Goal: Task Accomplishment & Management: Manage account settings

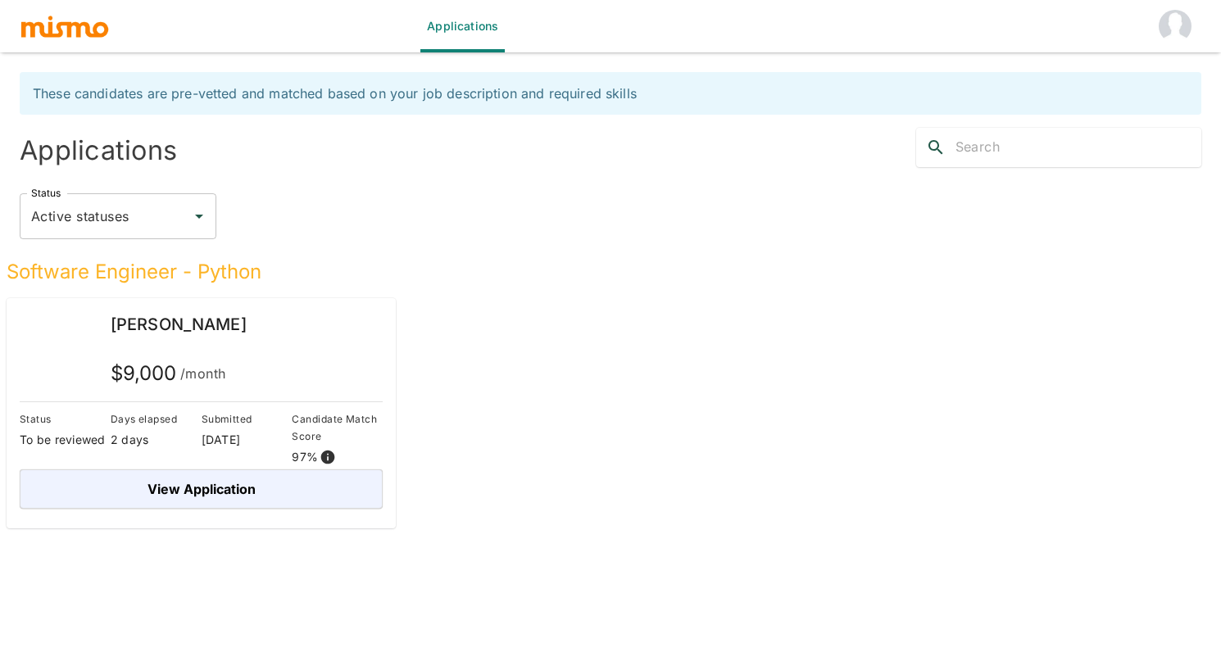
click at [1172, 33] on img "account of current user" at bounding box center [1174, 26] width 33 height 33
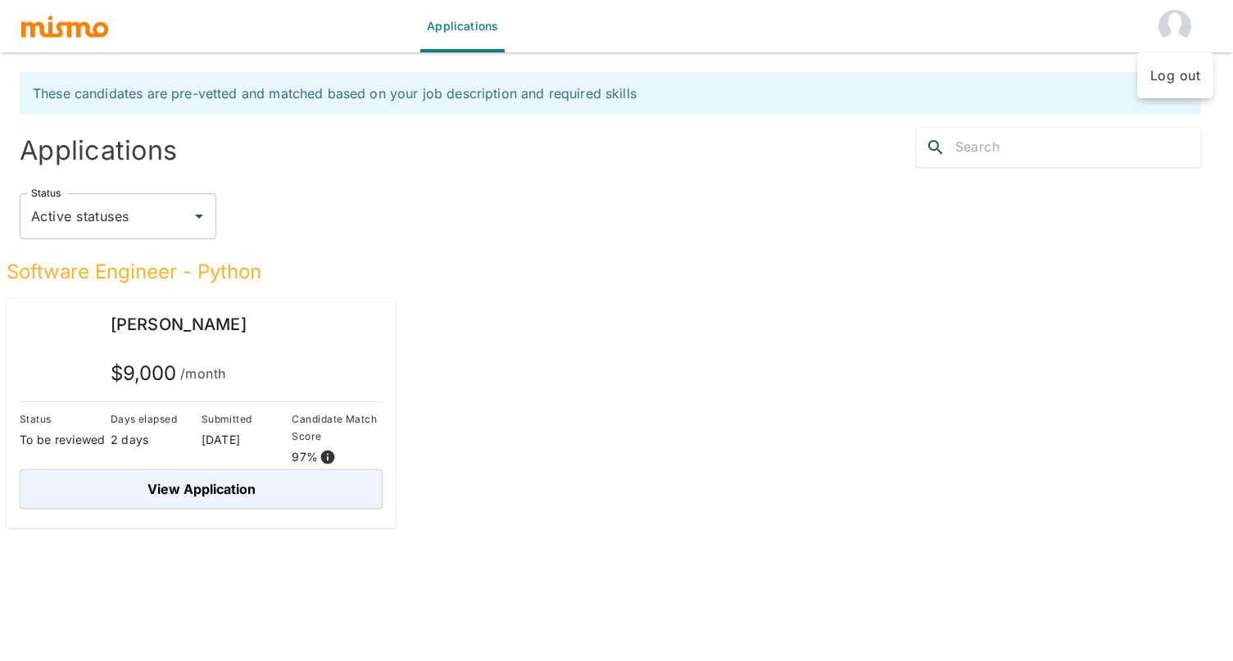
click at [1183, 75] on li "Log out" at bounding box center [1175, 75] width 76 height 33
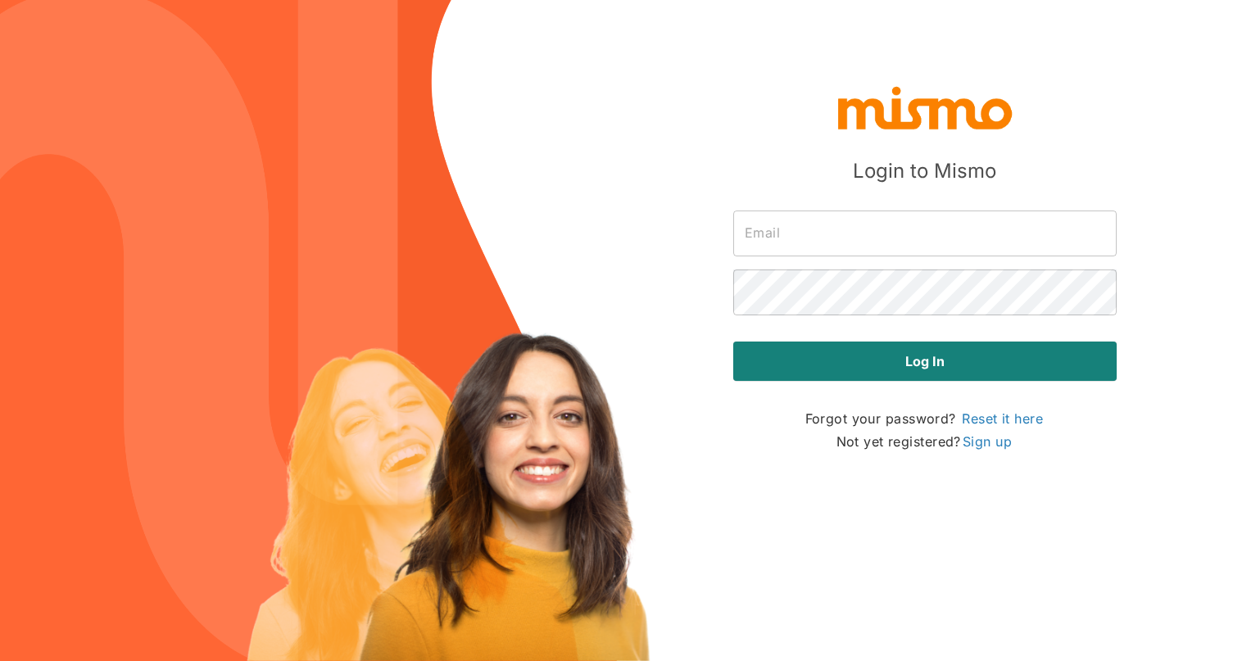
click at [446, 102] on img at bounding box center [308, 330] width 617 height 661
